Goal: Information Seeking & Learning: Find specific page/section

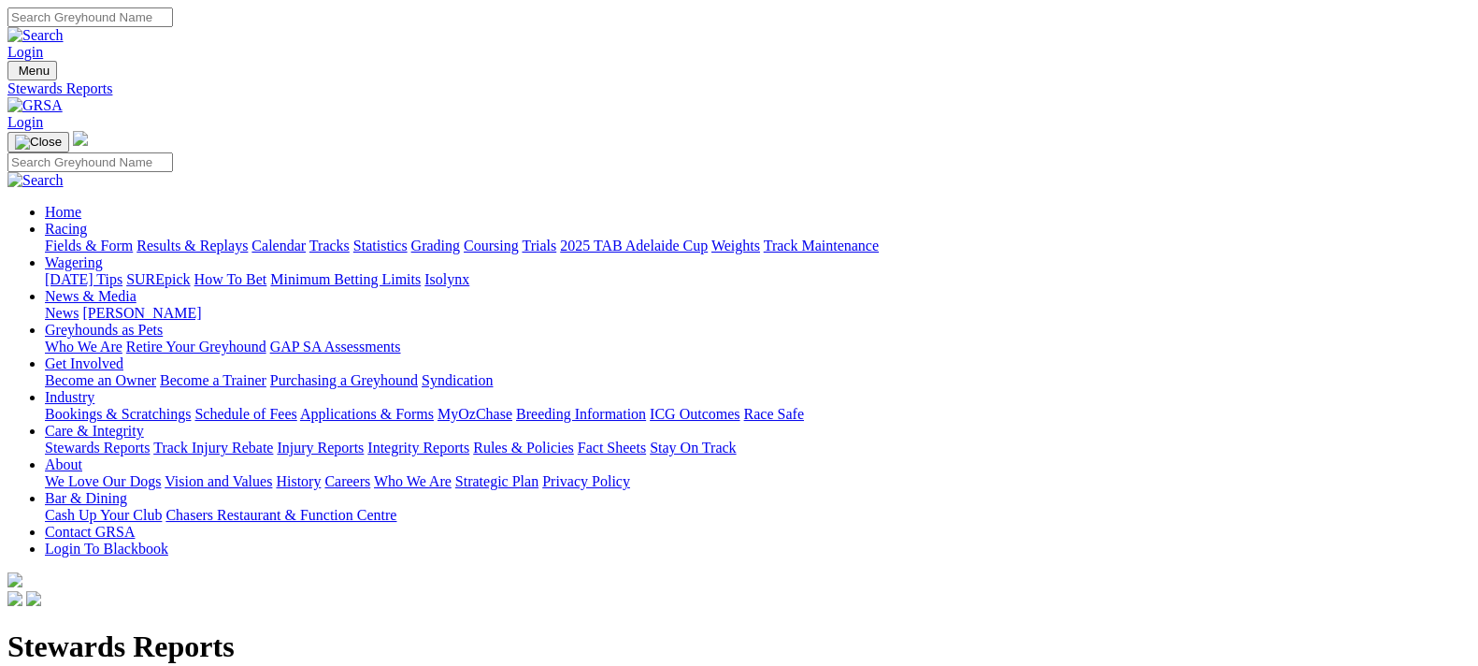
click at [150, 439] on link "Stewards Reports" at bounding box center [97, 447] width 105 height 16
click at [273, 439] on link "Track Injury Rebate" at bounding box center [213, 447] width 120 height 16
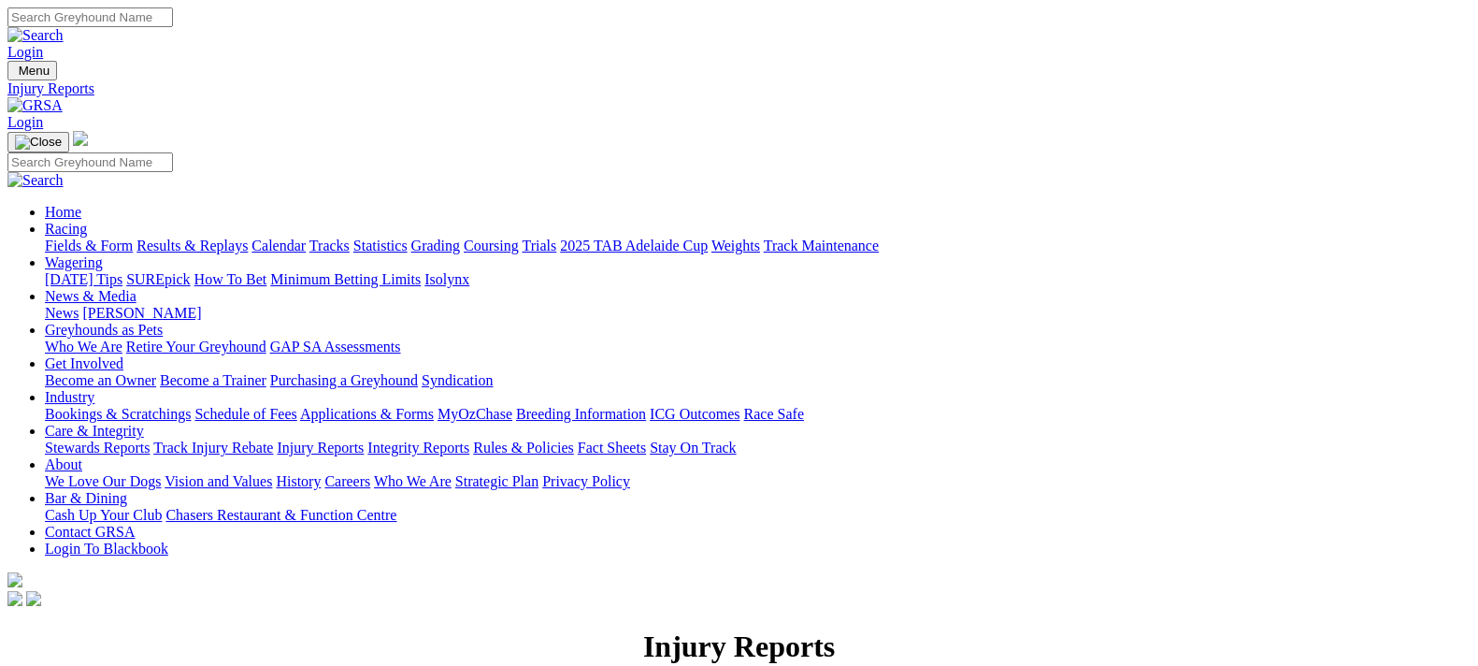
scroll to position [233, 0]
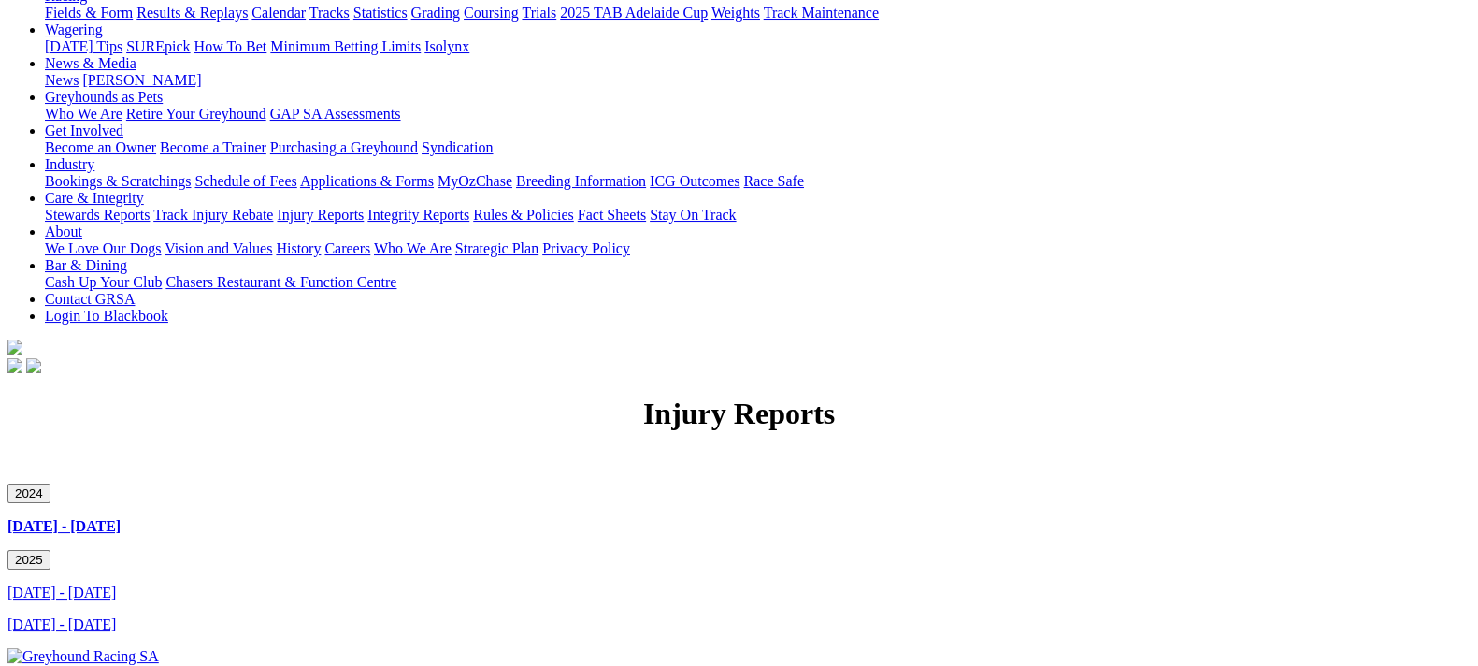
click at [411, 483] on div "2024" at bounding box center [738, 493] width 1463 height 20
click at [50, 483] on button "2024" at bounding box center [28, 493] width 43 height 20
click at [121, 518] on link "October 2024 - December 2024" at bounding box center [63, 526] width 113 height 16
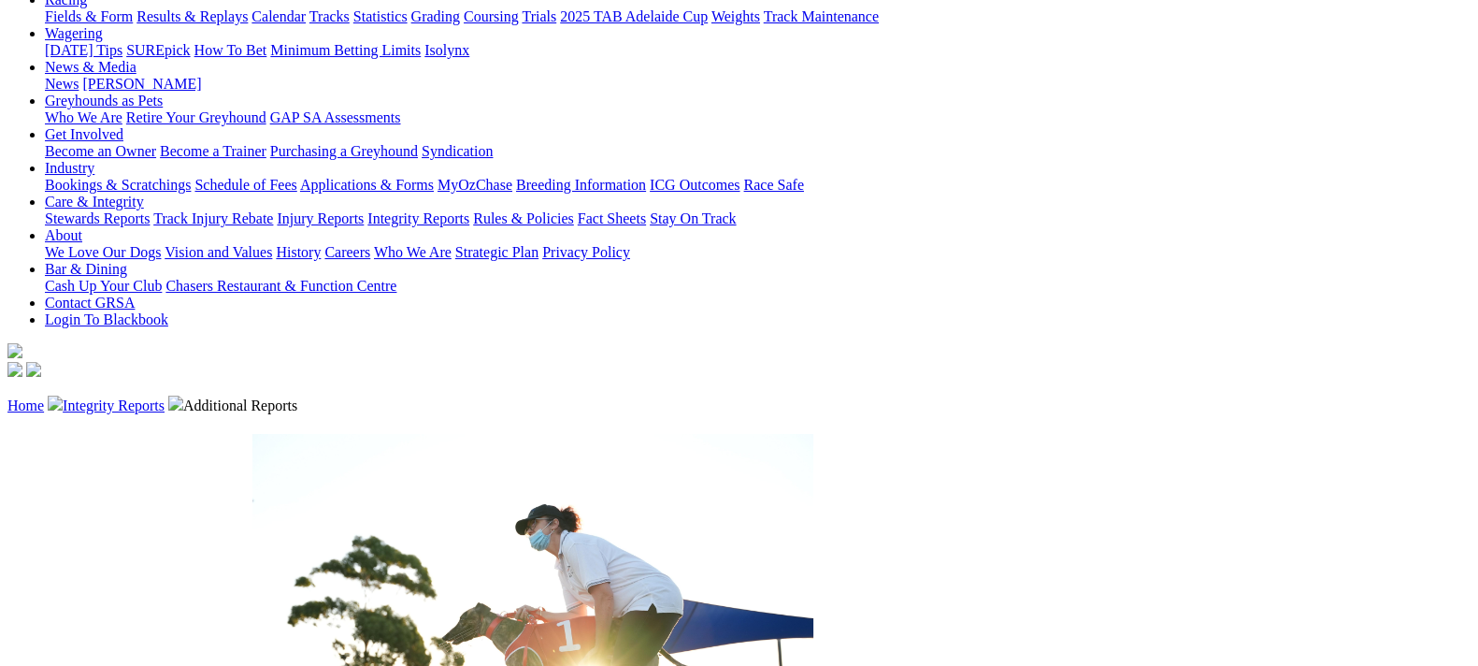
scroll to position [467, 0]
